Goal: Information Seeking & Learning: Learn about a topic

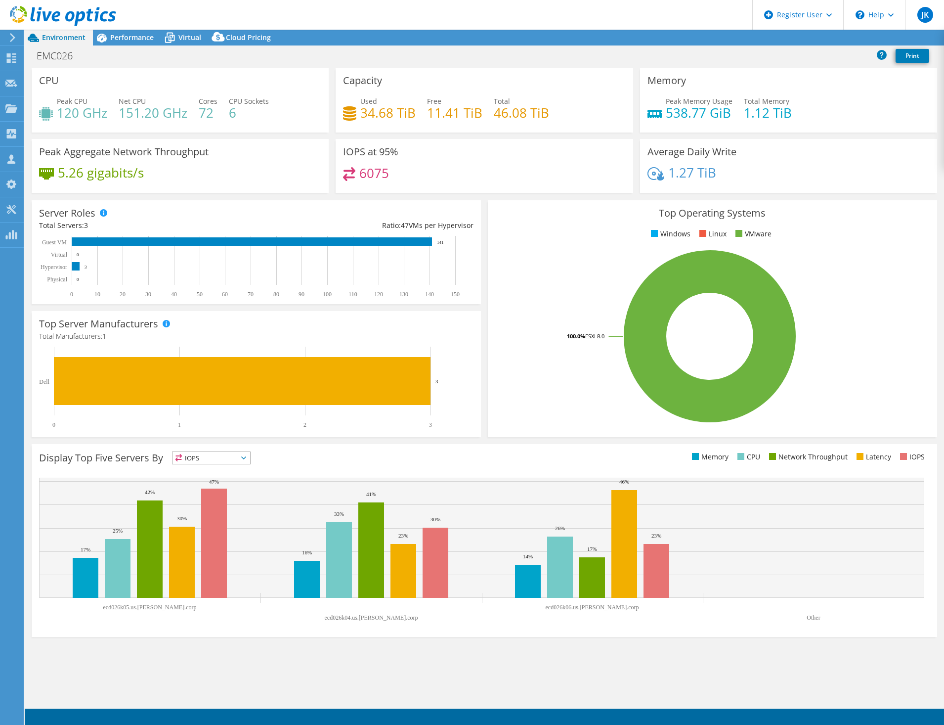
select select "USD"
click at [117, 42] on div "Performance" at bounding box center [127, 38] width 68 height 16
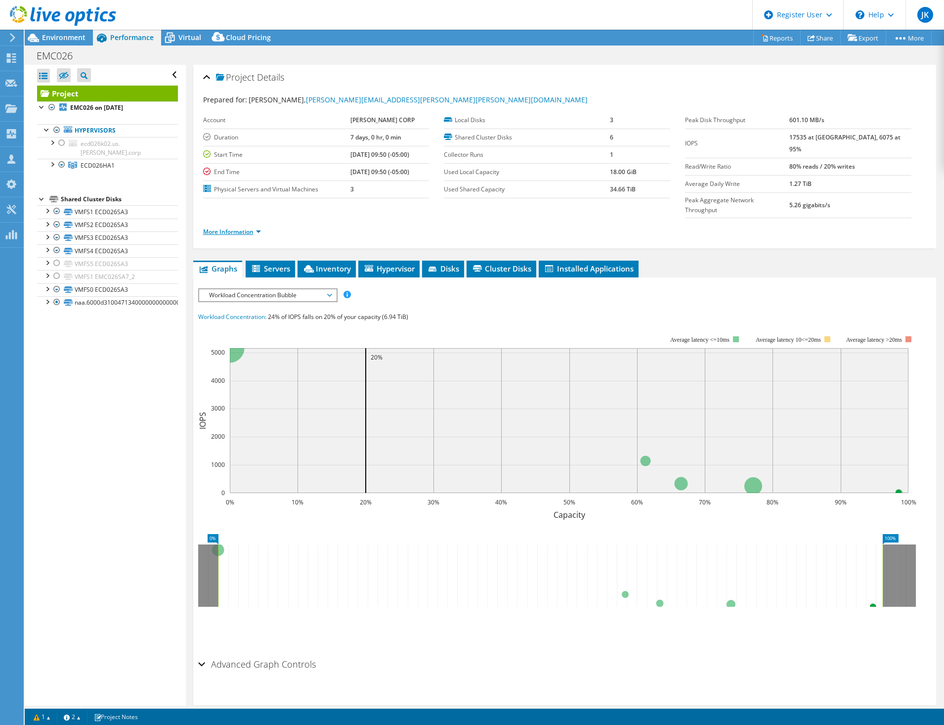
click at [244, 227] on link "More Information" at bounding box center [232, 231] width 58 height 8
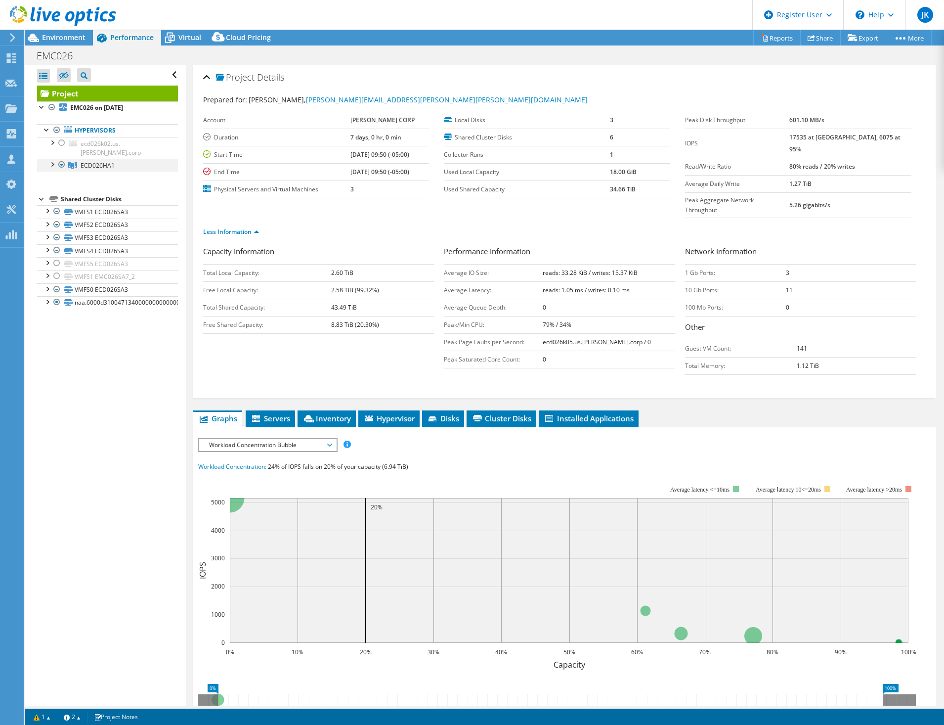
click at [54, 159] on div at bounding box center [52, 164] width 10 height 10
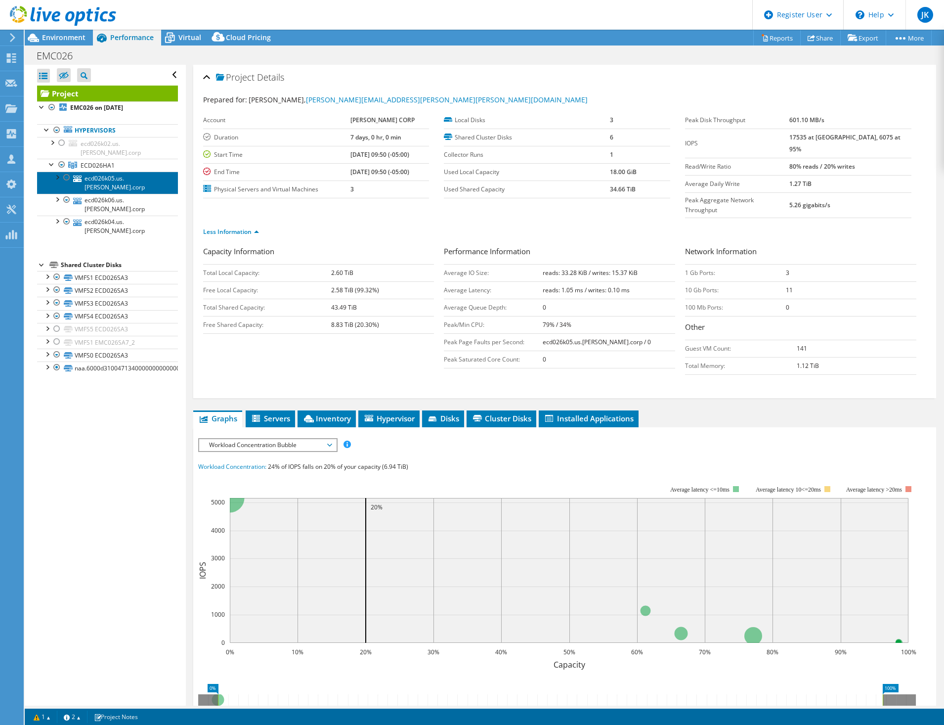
click at [102, 172] on link "ecd026k05.us.[PERSON_NAME].corp" at bounding box center [107, 183] width 141 height 22
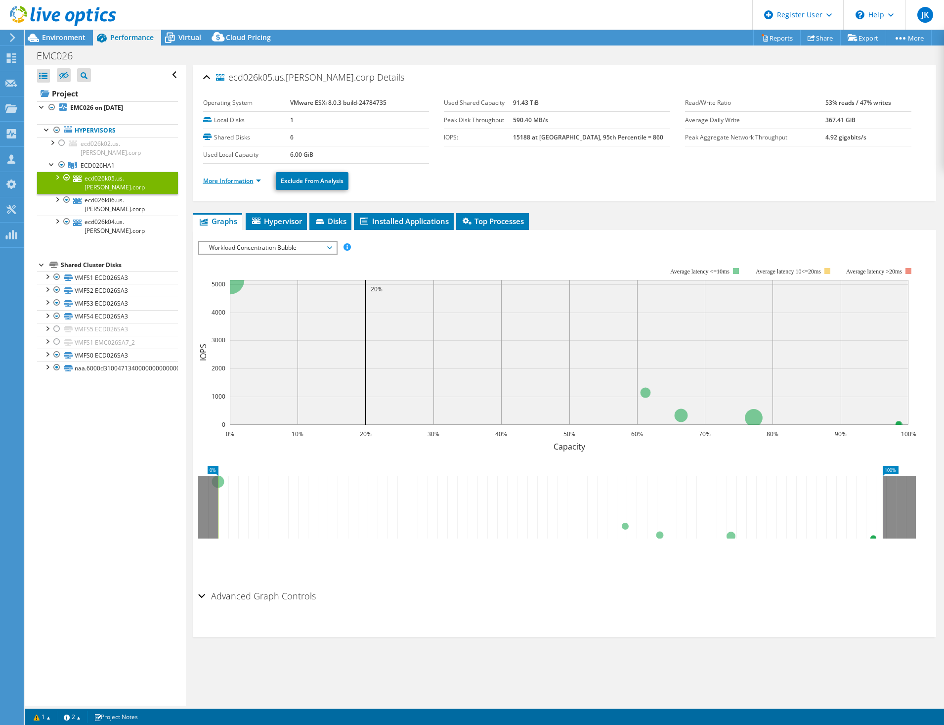
click at [218, 182] on link "More Information" at bounding box center [232, 180] width 58 height 8
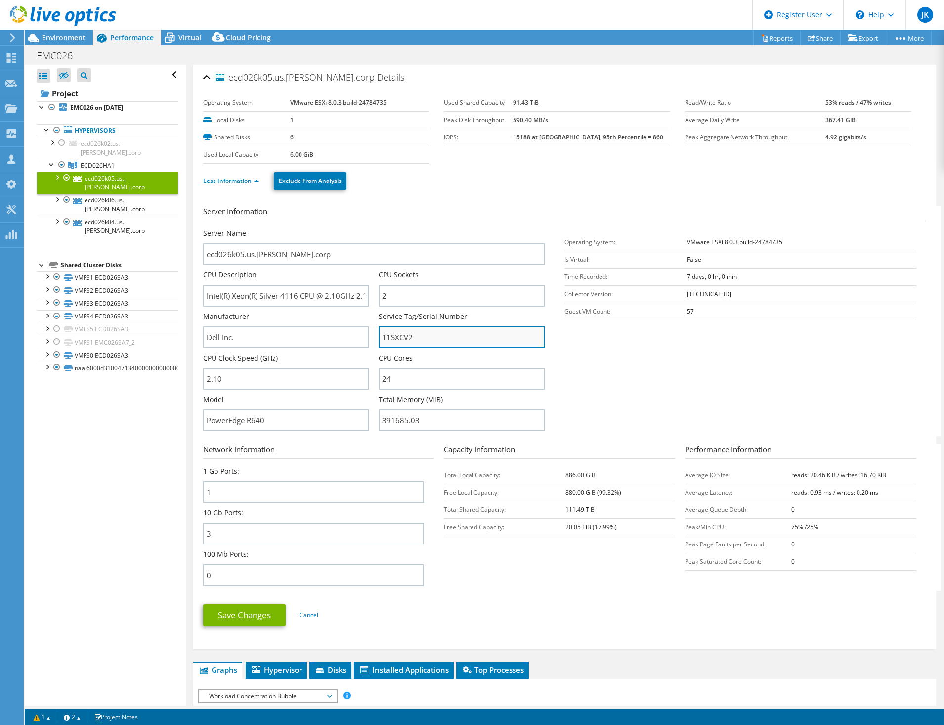
click at [389, 337] on input "11SXCV2" at bounding box center [462, 337] width 166 height 22
click at [51, 35] on span "Environment" at bounding box center [64, 37] width 44 height 9
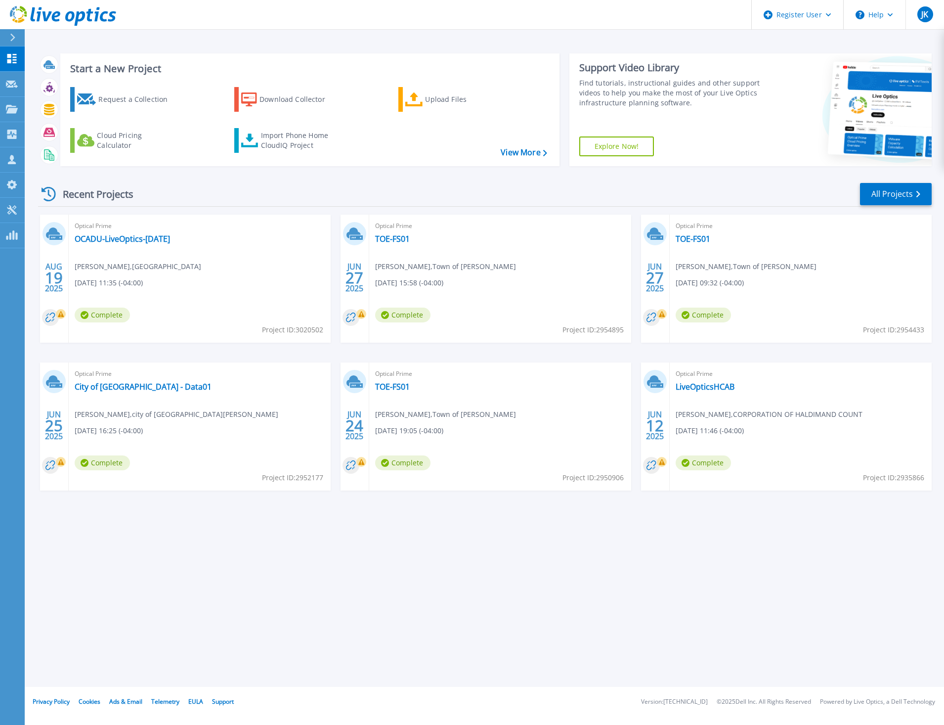
drag, startPoint x: 363, startPoint y: 107, endPoint x: 359, endPoint y: 96, distance: 11.8
